Goal: Find contact information: Find contact information

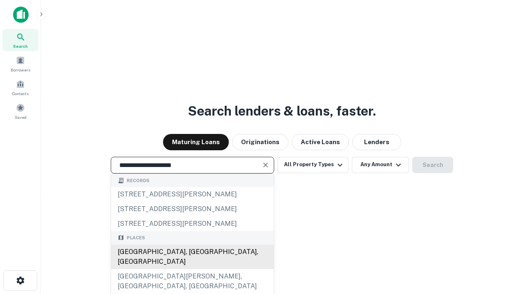
click at [192, 269] on div "[GEOGRAPHIC_DATA], [GEOGRAPHIC_DATA], [GEOGRAPHIC_DATA]" at bounding box center [192, 257] width 163 height 25
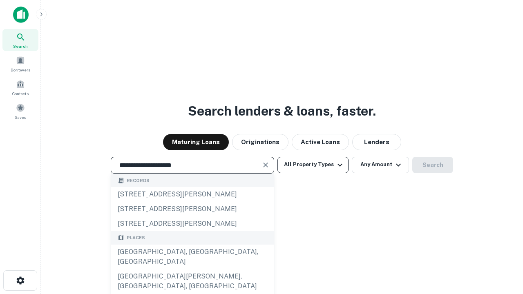
type input "**********"
click at [313, 165] on button "All Property Types" at bounding box center [312, 165] width 71 height 16
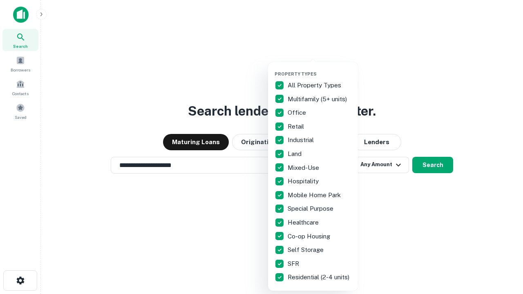
click at [319, 69] on button "button" at bounding box center [319, 69] width 90 height 0
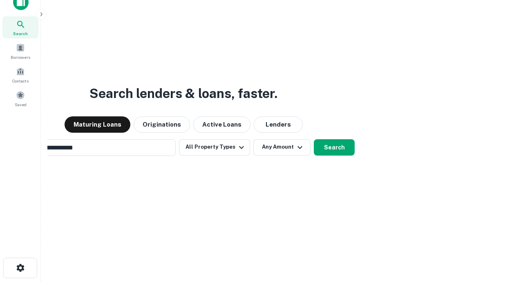
scroll to position [59, 231]
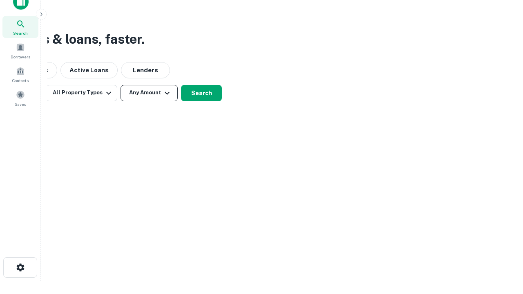
click at [149, 93] on button "Any Amount" at bounding box center [148, 93] width 57 height 16
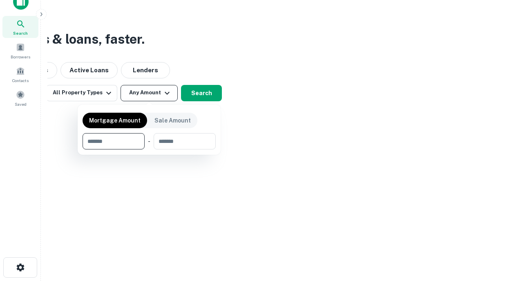
type input "*******"
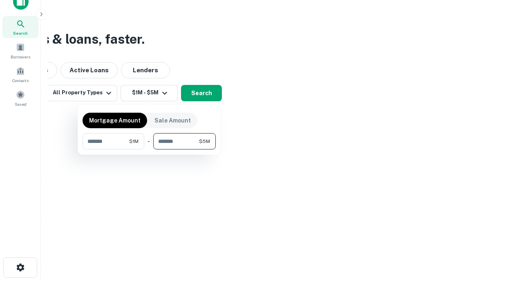
type input "*******"
click at [149, 149] on button "button" at bounding box center [149, 149] width 133 height 0
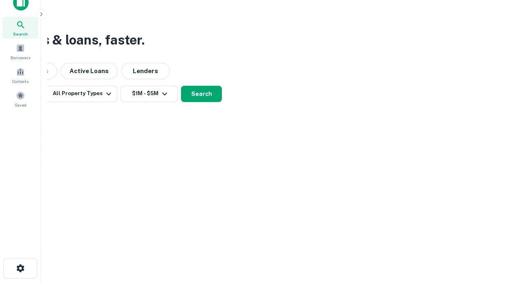
scroll to position [5, 151]
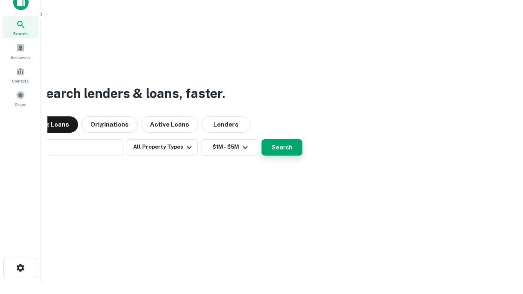
click at [261, 139] on button "Search" at bounding box center [281, 147] width 41 height 16
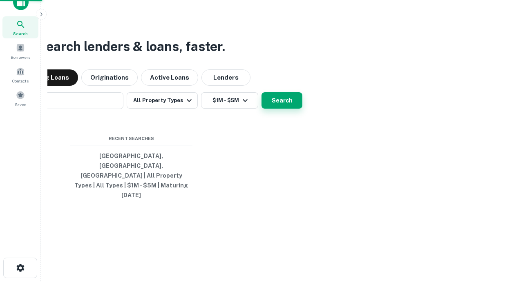
scroll to position [22, 231]
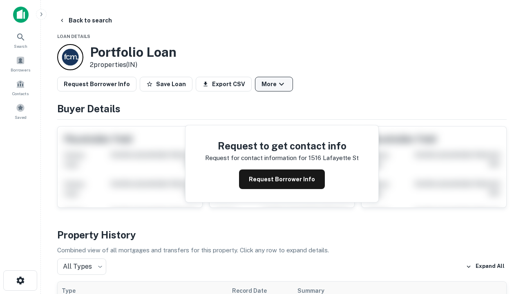
click at [274, 84] on button "More" at bounding box center [274, 84] width 38 height 15
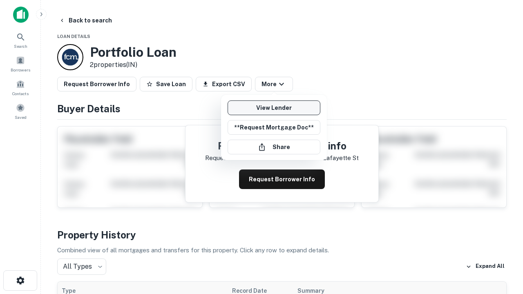
click at [274, 108] on link "View Lender" at bounding box center [273, 107] width 93 height 15
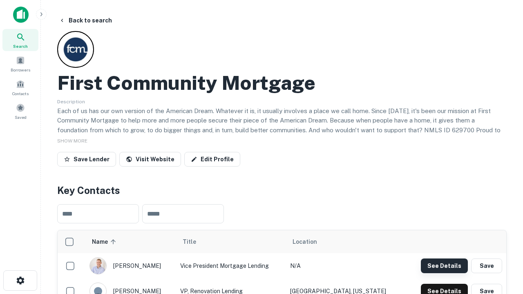
click at [444, 265] on button "See Details" at bounding box center [444, 266] width 47 height 15
click at [20, 281] on icon "button" at bounding box center [21, 281] width 10 height 10
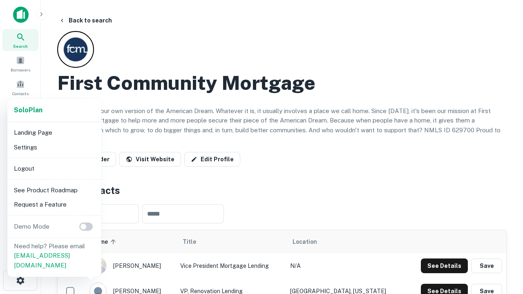
click at [54, 168] on li "Logout" at bounding box center [54, 168] width 87 height 15
